Goal: Task Accomplishment & Management: Manage account settings

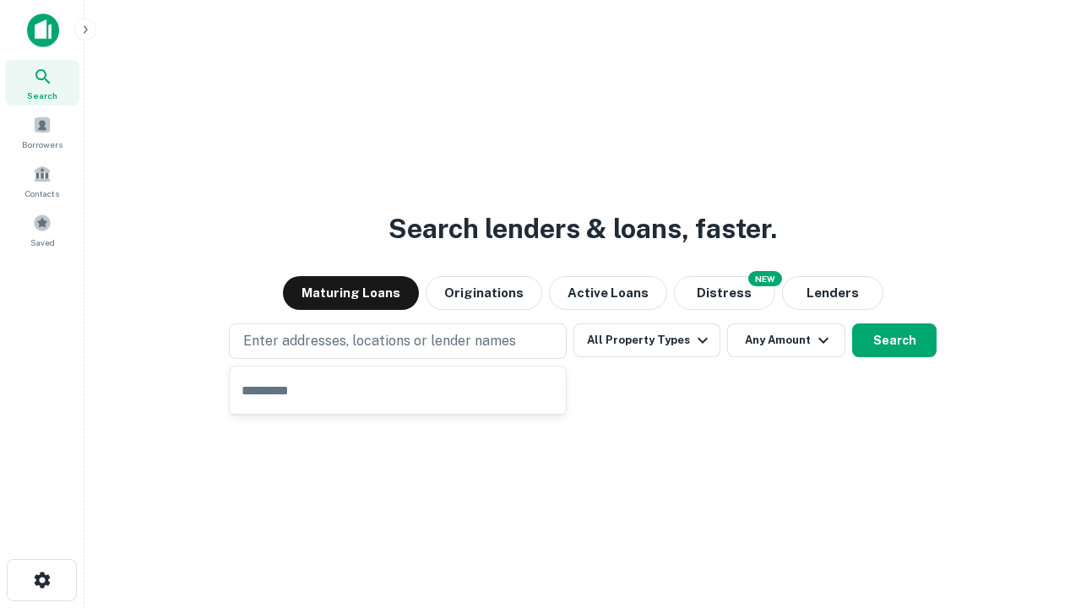
type input "**********"
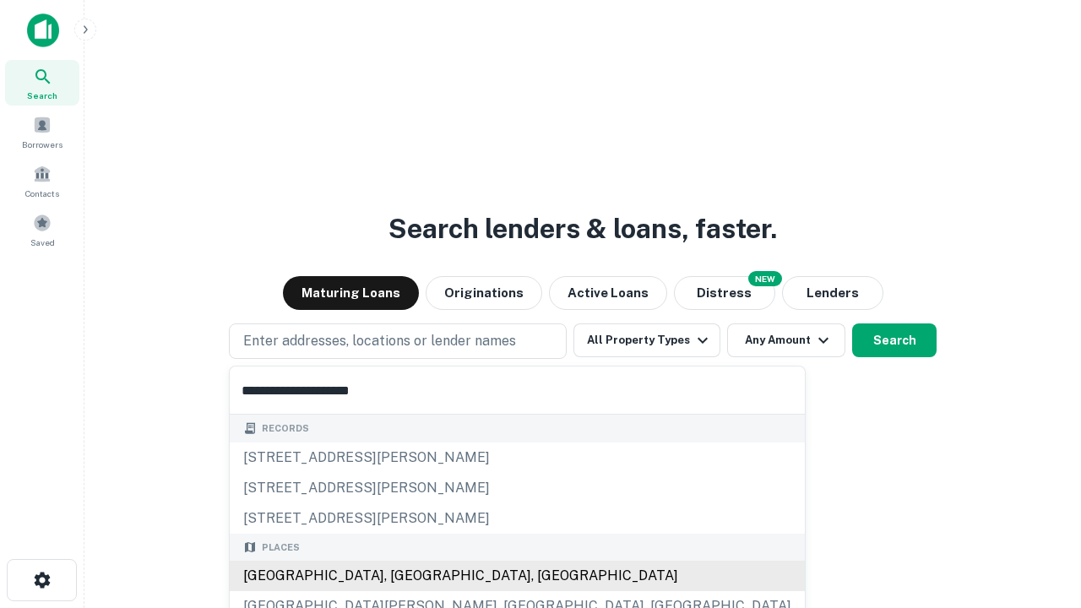
click at [404, 576] on div "[GEOGRAPHIC_DATA], [GEOGRAPHIC_DATA], [GEOGRAPHIC_DATA]" at bounding box center [517, 576] width 575 height 30
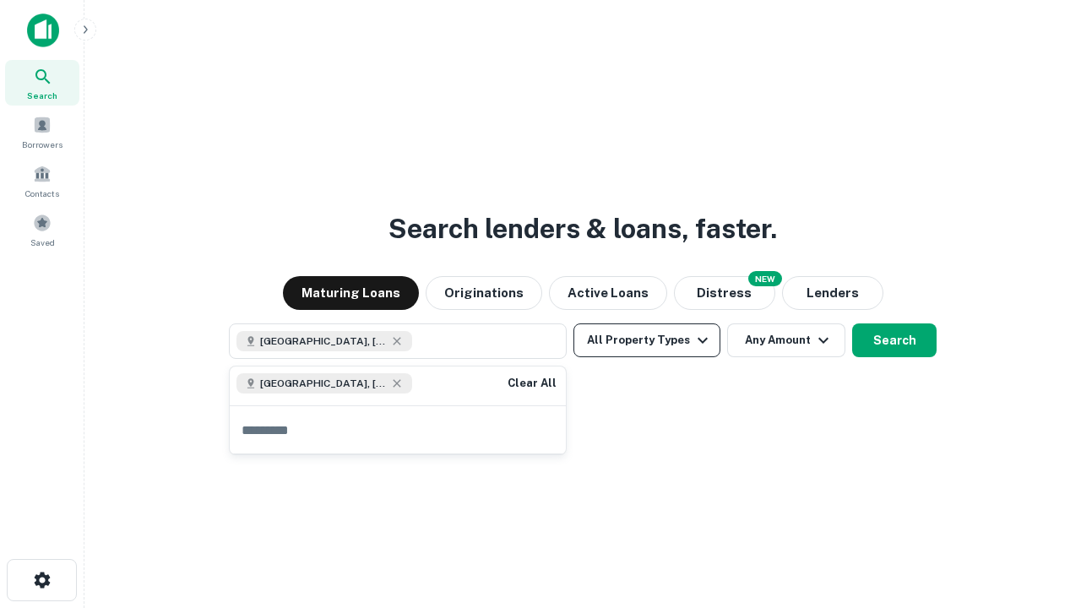
click at [647, 340] on button "All Property Types" at bounding box center [646, 340] width 147 height 34
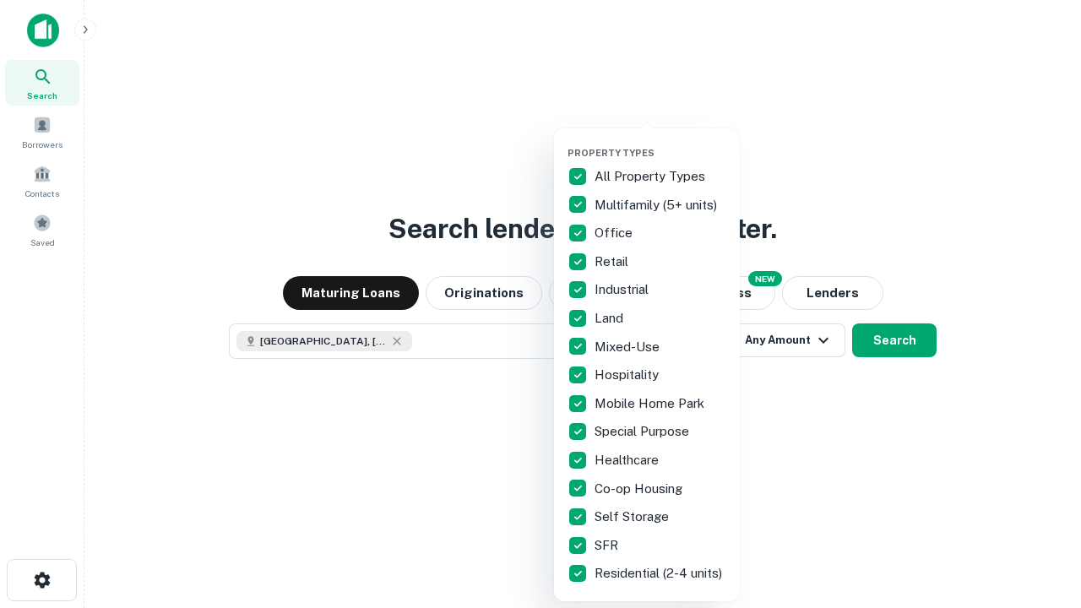
click at [660, 142] on button "button" at bounding box center [660, 142] width 186 height 1
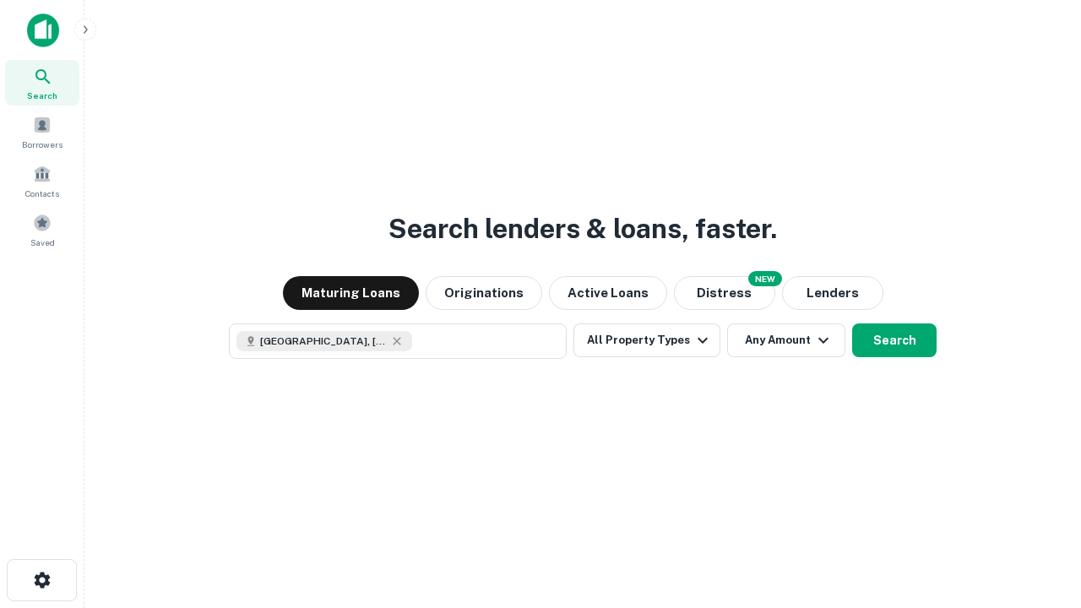
scroll to position [27, 0]
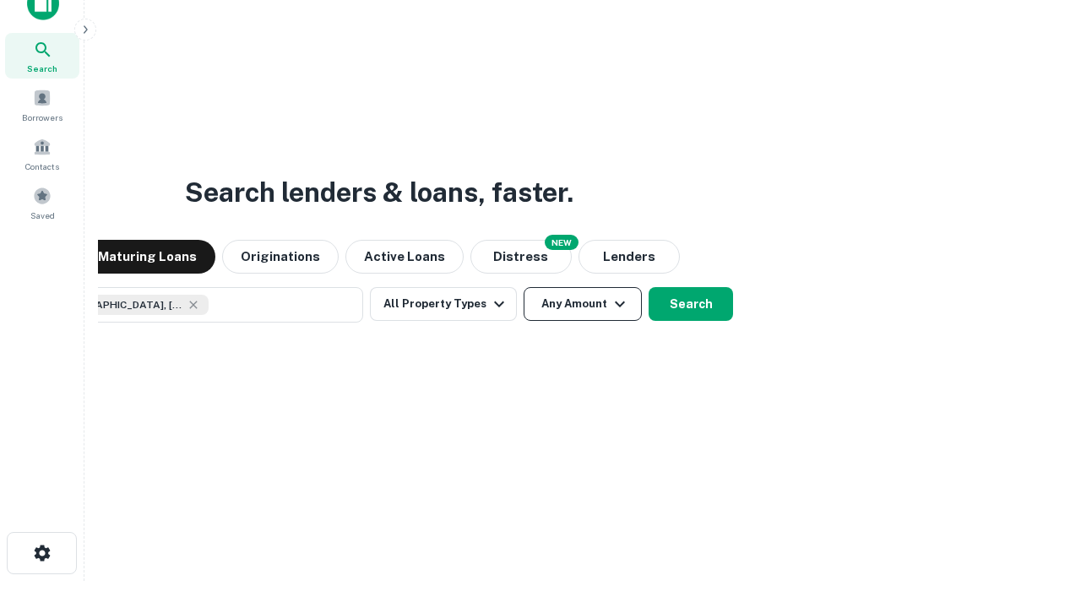
click at [523, 287] on button "Any Amount" at bounding box center [582, 304] width 118 height 34
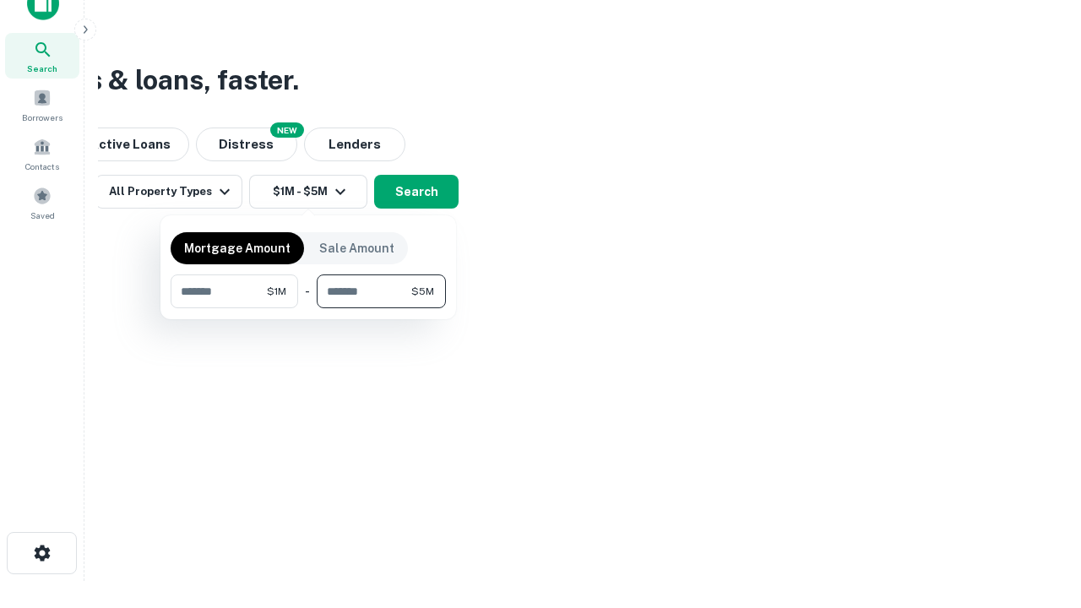
type input "*******"
click at [308, 308] on button "button" at bounding box center [308, 308] width 275 height 1
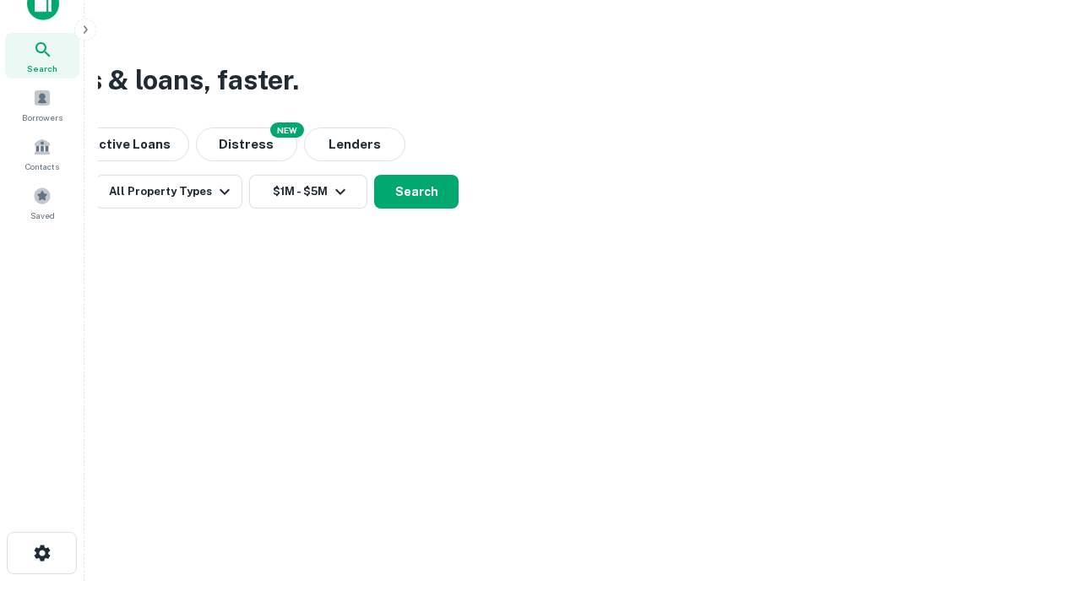
scroll to position [27, 0]
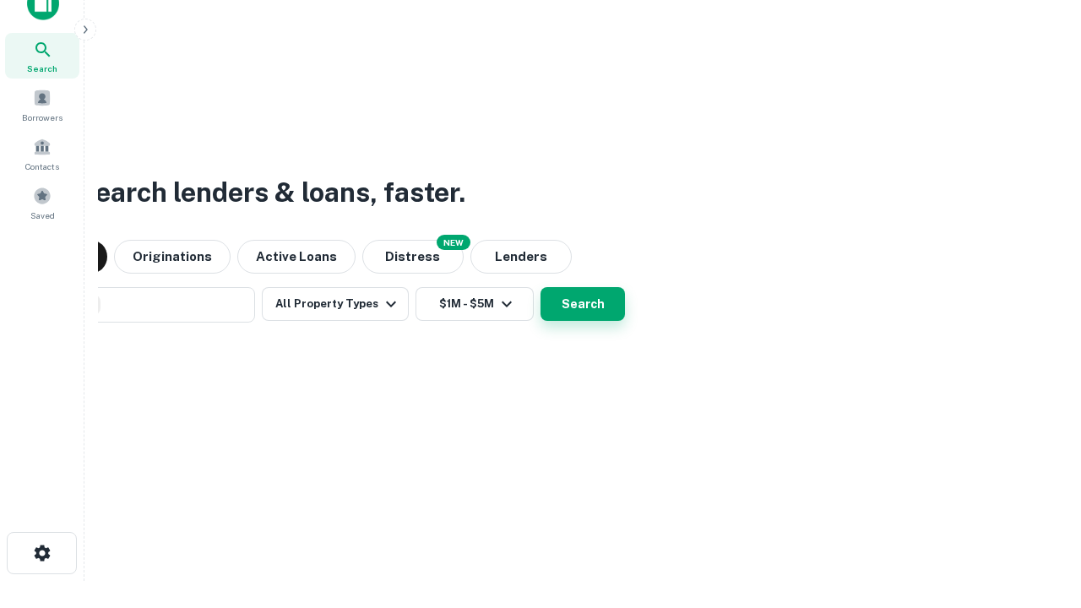
click at [540, 287] on button "Search" at bounding box center [582, 304] width 84 height 34
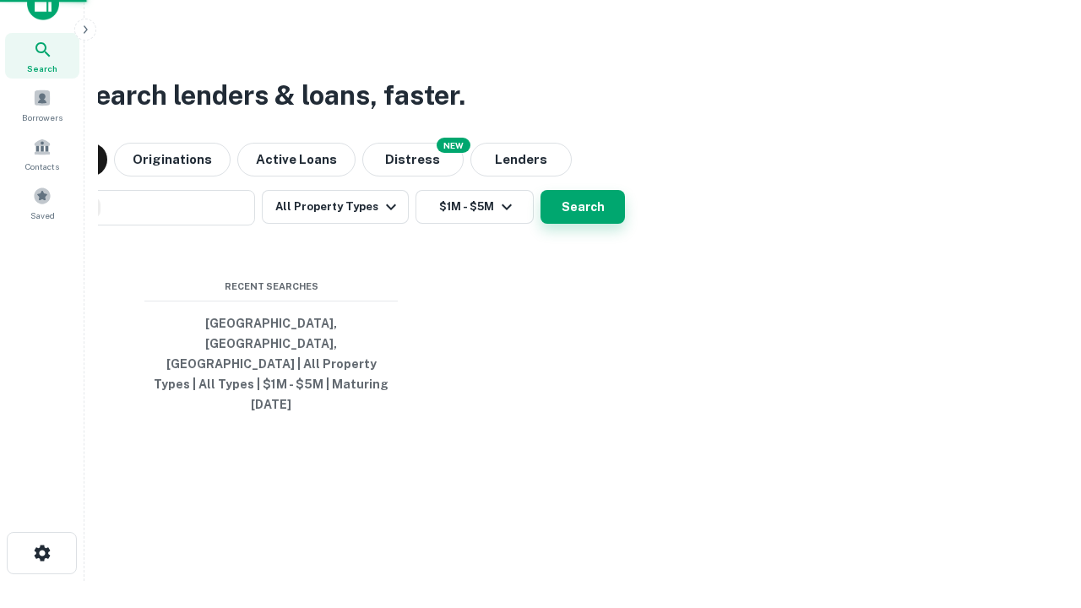
scroll to position [45, 478]
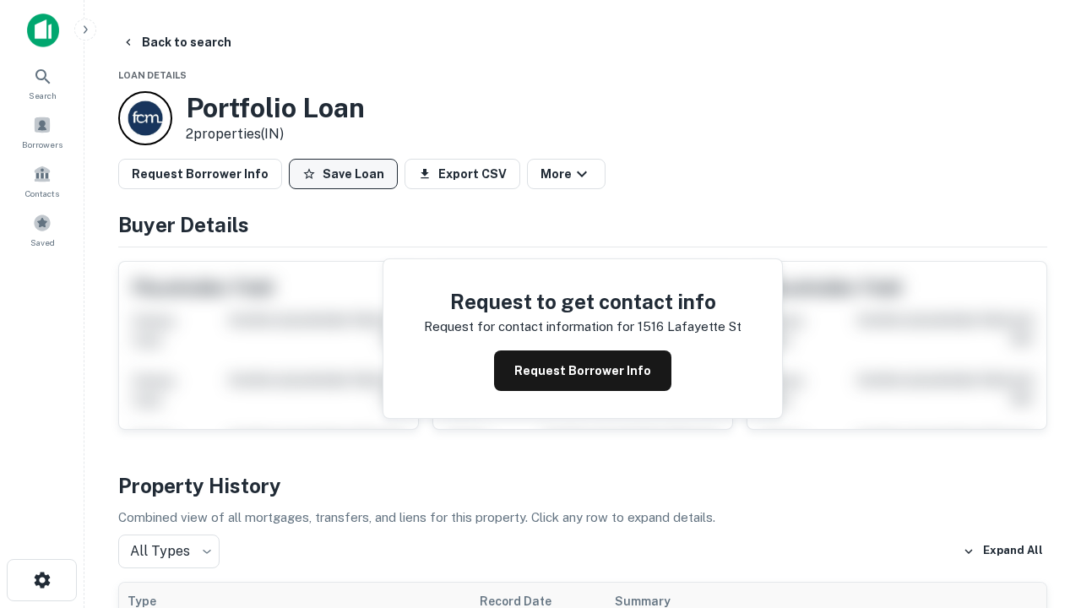
click at [343, 174] on button "Save Loan" at bounding box center [343, 174] width 109 height 30
click at [347, 174] on button "Loan Saved" at bounding box center [347, 174] width 116 height 30
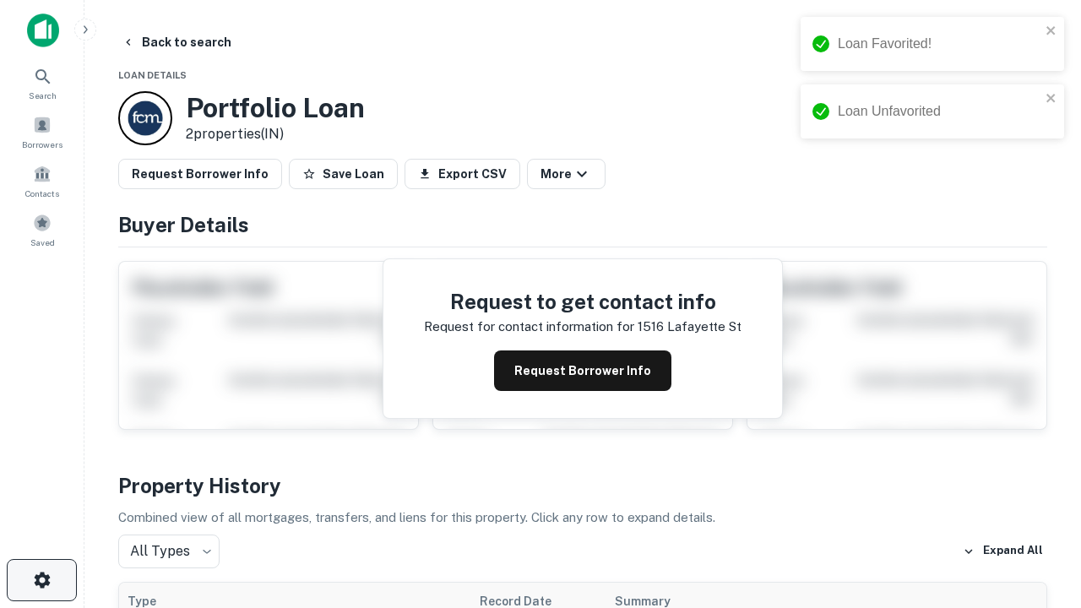
click at [41, 580] on icon "button" at bounding box center [42, 580] width 20 height 20
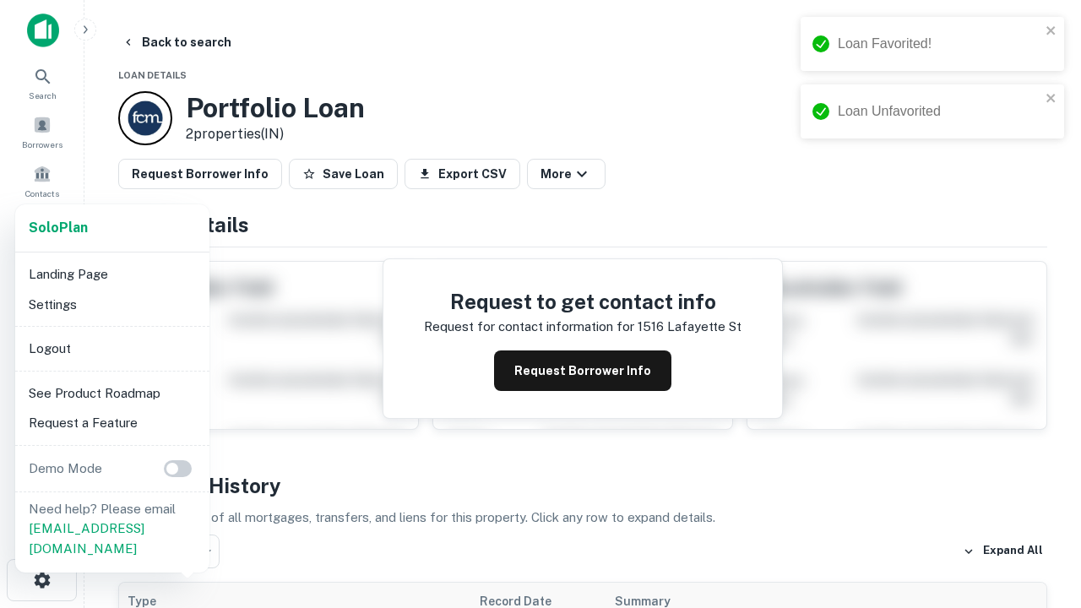
click at [111, 348] on li "Logout" at bounding box center [112, 348] width 181 height 30
